Goal: Find specific page/section: Find specific page/section

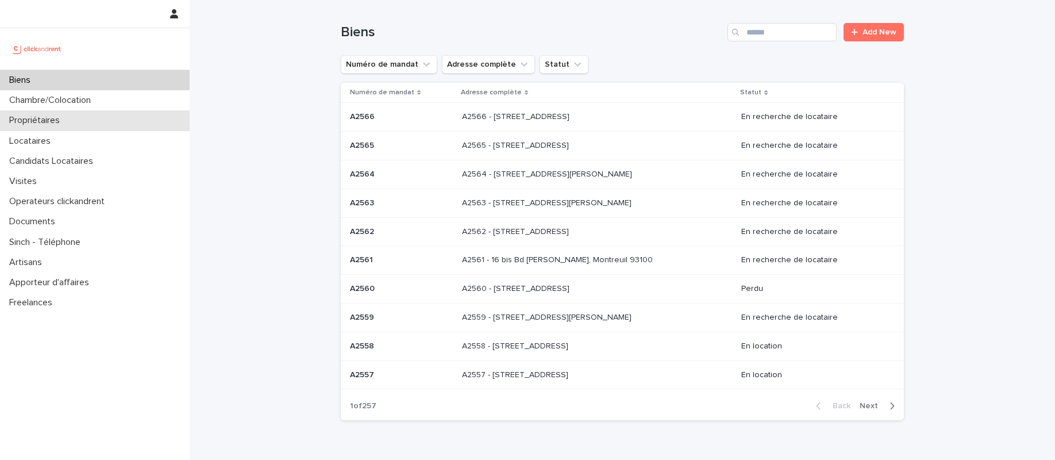
click at [101, 124] on div "Propriétaires" at bounding box center [95, 120] width 190 height 20
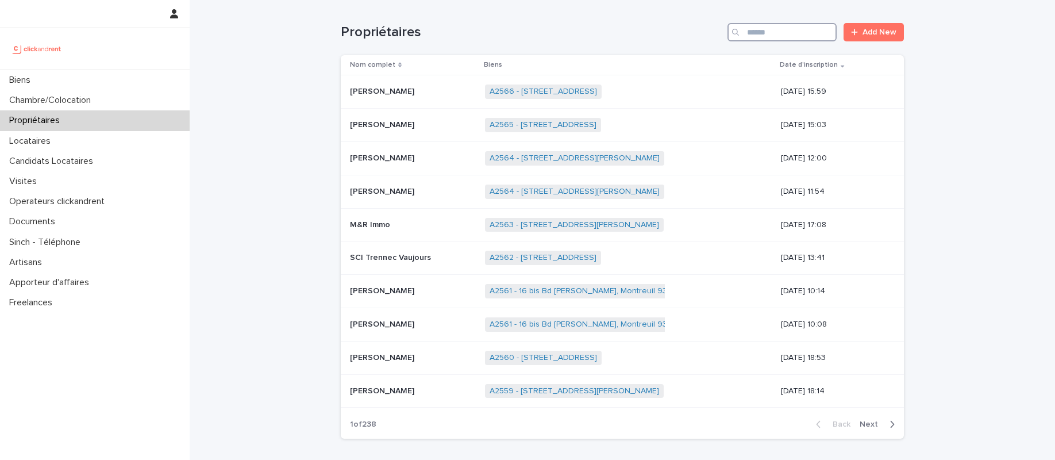
click at [772, 25] on input "Search" at bounding box center [781, 32] width 109 height 18
type input "*******"
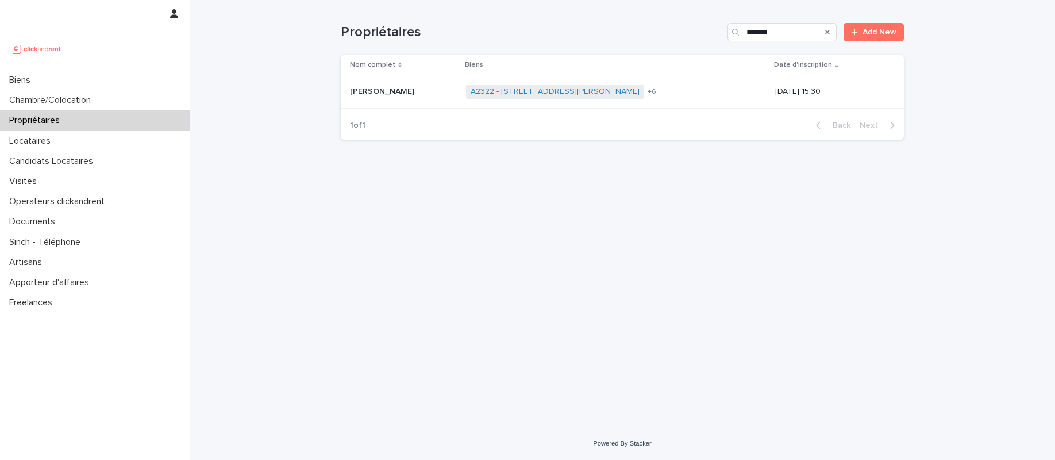
click at [389, 94] on p "[PERSON_NAME]" at bounding box center [383, 90] width 67 height 12
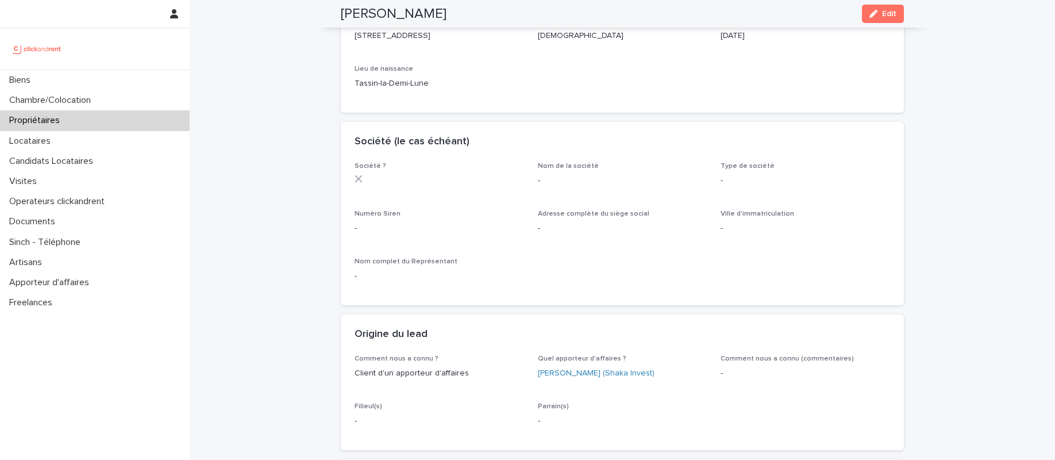
scroll to position [147, 0]
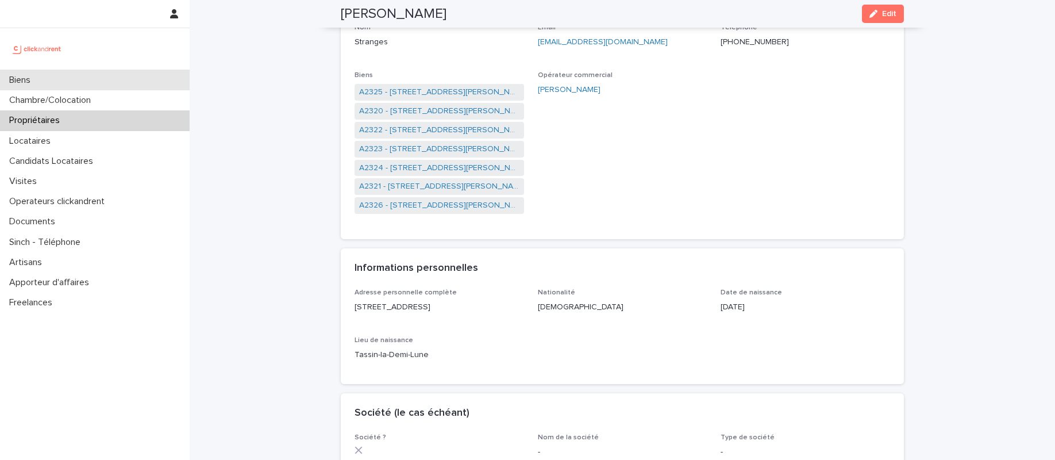
click at [39, 78] on p "Biens" at bounding box center [22, 80] width 35 height 11
